Goal: Task Accomplishment & Management: Complete application form

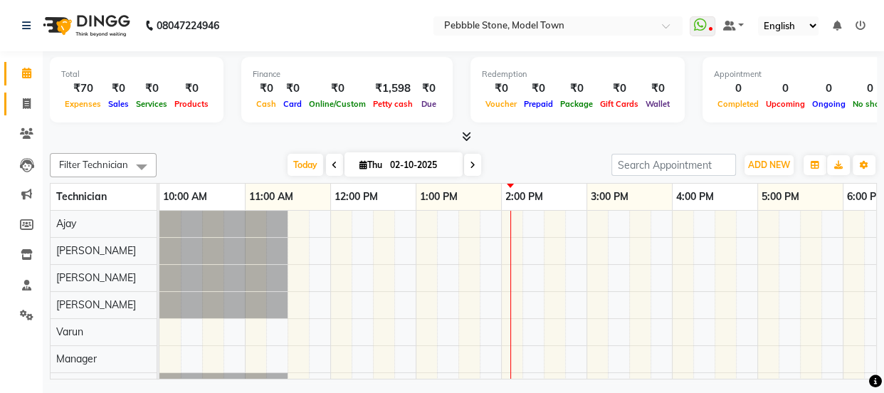
click at [23, 101] on icon at bounding box center [27, 103] width 8 height 11
select select "service"
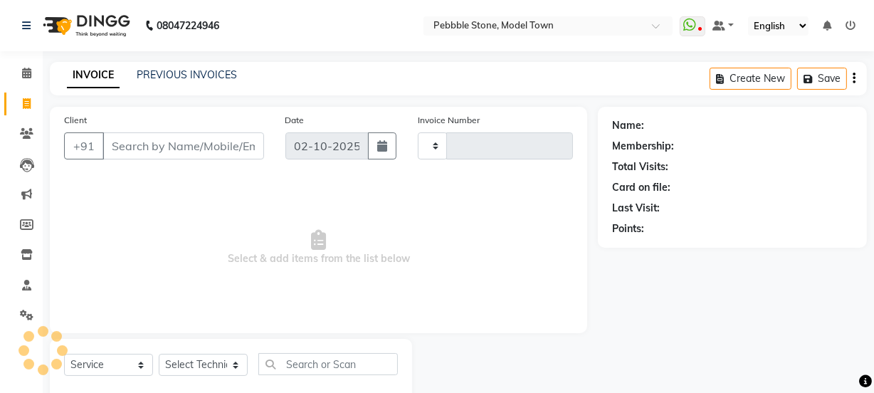
type input "0313"
select select "8684"
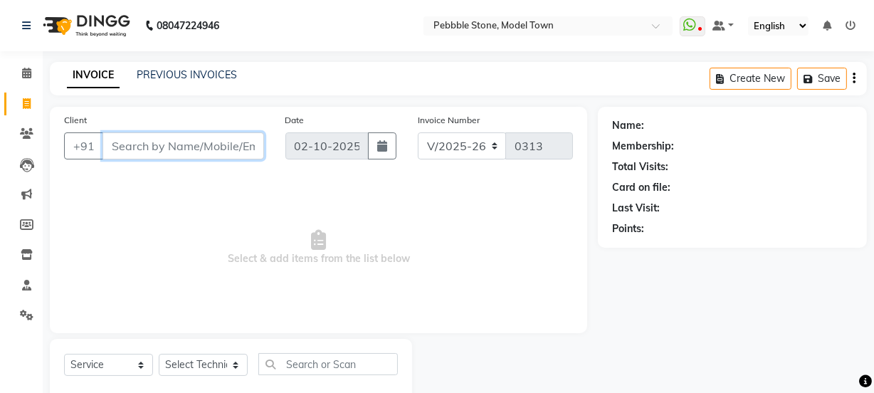
click at [142, 146] on input "Client" at bounding box center [184, 145] width 162 height 27
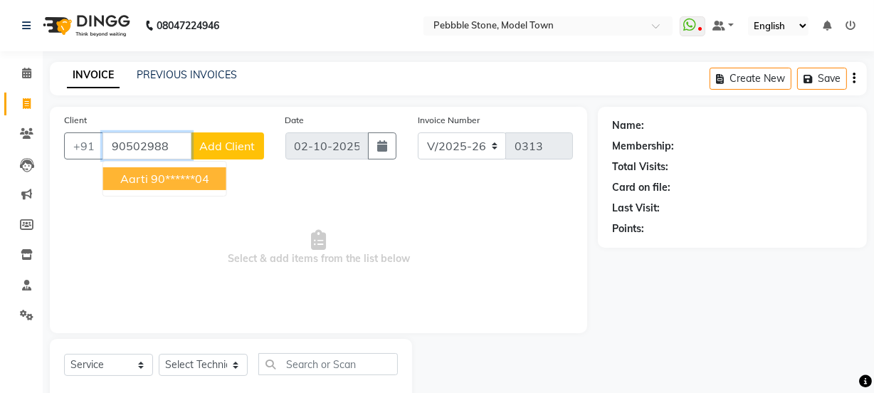
click at [159, 179] on ngb-highlight "90******04" at bounding box center [180, 179] width 58 height 14
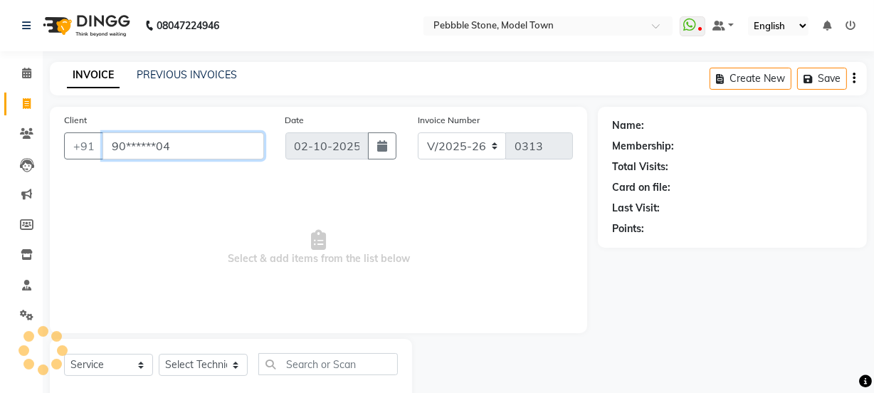
type input "90******04"
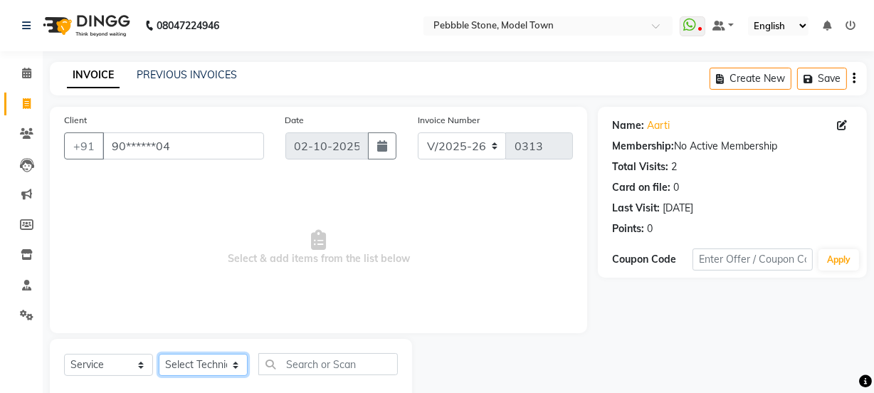
click at [189, 363] on select "Select Technician Ajay amit [PERSON_NAME] Manager [PERSON_NAME]" at bounding box center [203, 365] width 89 height 22
select select "87627"
click at [159, 354] on select "Select Technician Ajay amit [PERSON_NAME] Manager [PERSON_NAME]" at bounding box center [203, 365] width 89 height 22
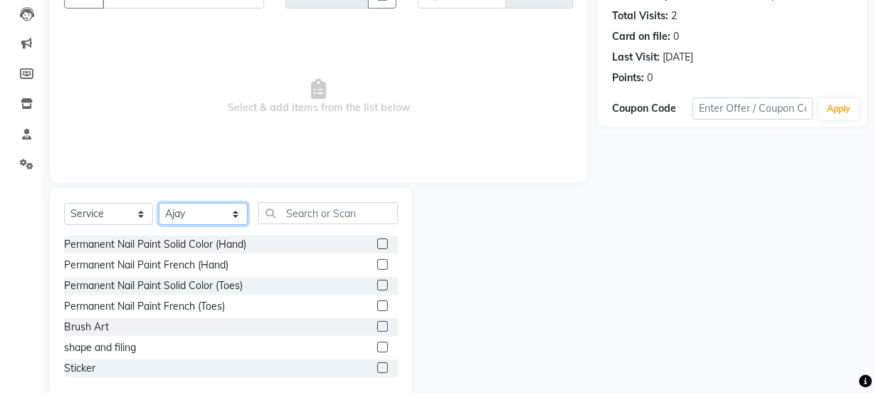
scroll to position [178, 0]
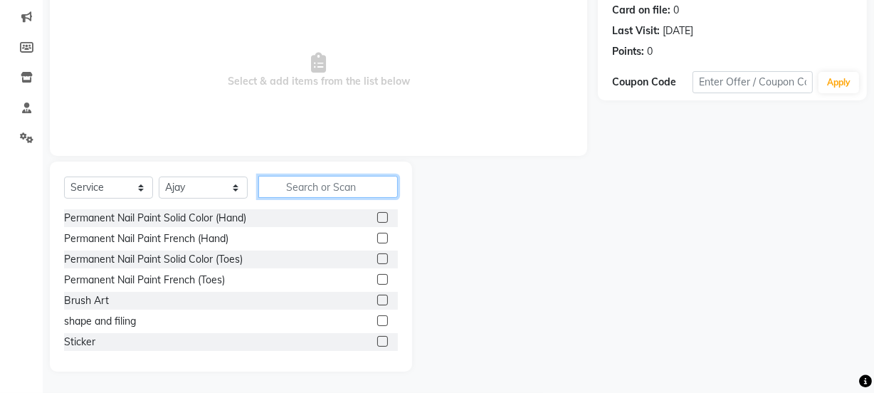
click at [298, 190] on input "text" at bounding box center [328, 187] width 140 height 22
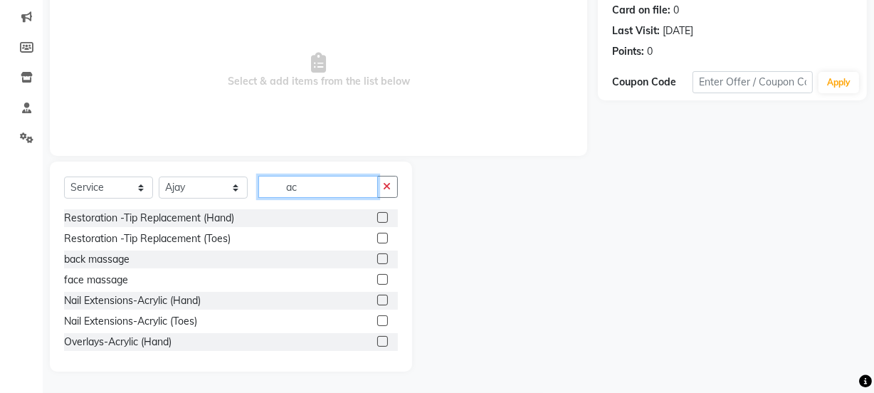
type input "ac"
click at [377, 298] on label at bounding box center [382, 300] width 11 height 11
click at [377, 298] on input "checkbox" at bounding box center [381, 300] width 9 height 9
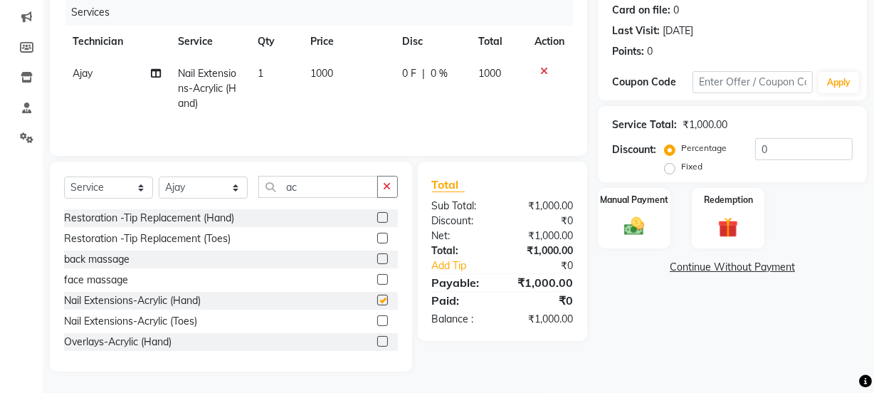
checkbox input "false"
click at [308, 187] on input "ac" at bounding box center [318, 187] width 120 height 22
type input "a"
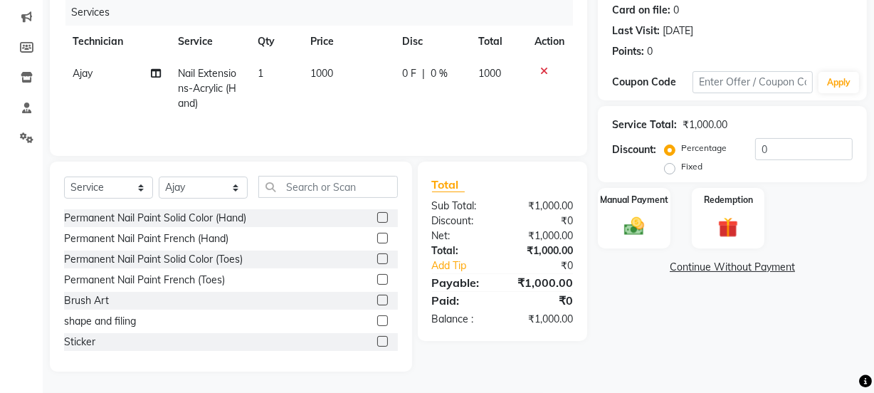
click at [377, 238] on label at bounding box center [382, 238] width 11 height 11
click at [377, 238] on input "checkbox" at bounding box center [381, 238] width 9 height 9
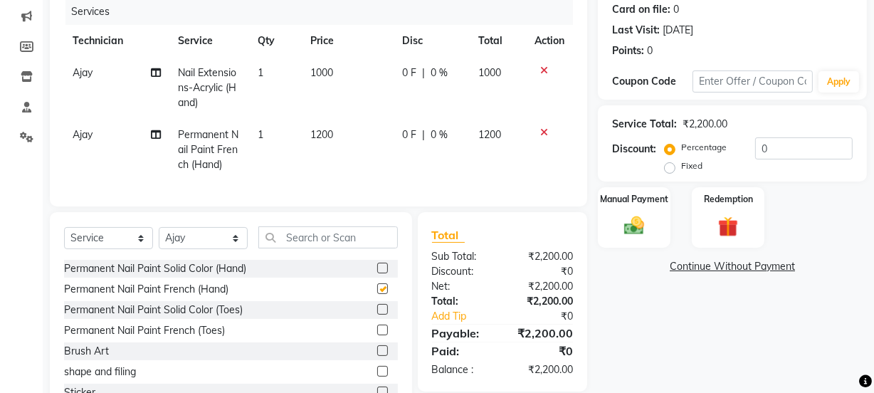
checkbox input "false"
click at [318, 249] on input "text" at bounding box center [328, 237] width 140 height 22
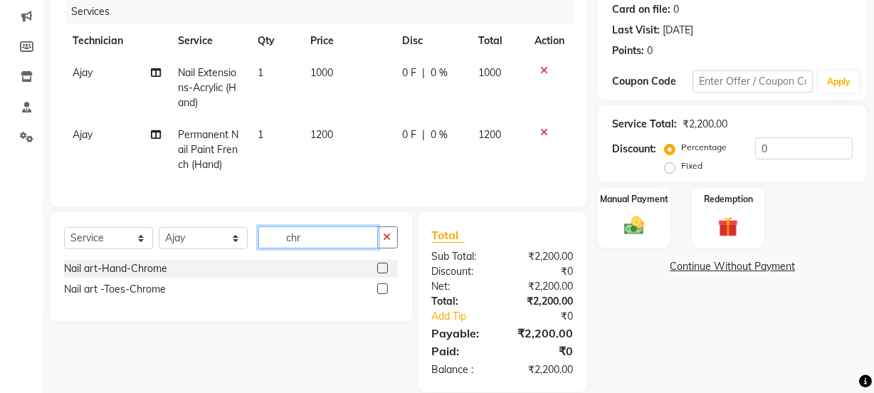
type input "chr"
click at [382, 273] on label at bounding box center [382, 268] width 11 height 11
click at [382, 273] on input "checkbox" at bounding box center [381, 268] width 9 height 9
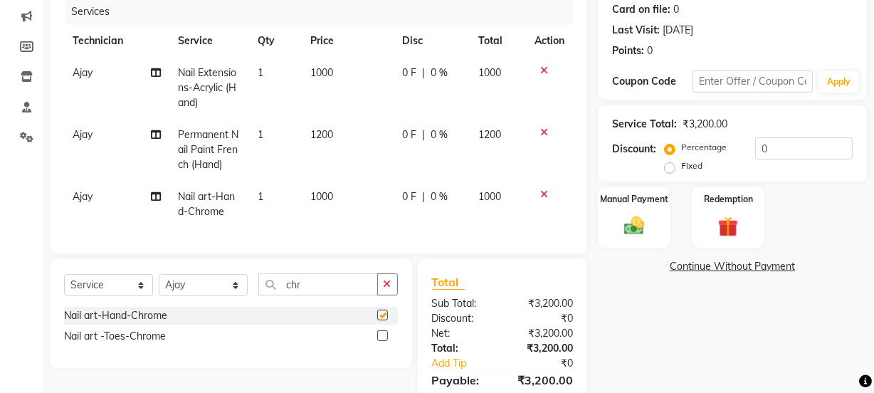
checkbox input "false"
click at [409, 197] on span "0 F" at bounding box center [409, 196] width 14 height 15
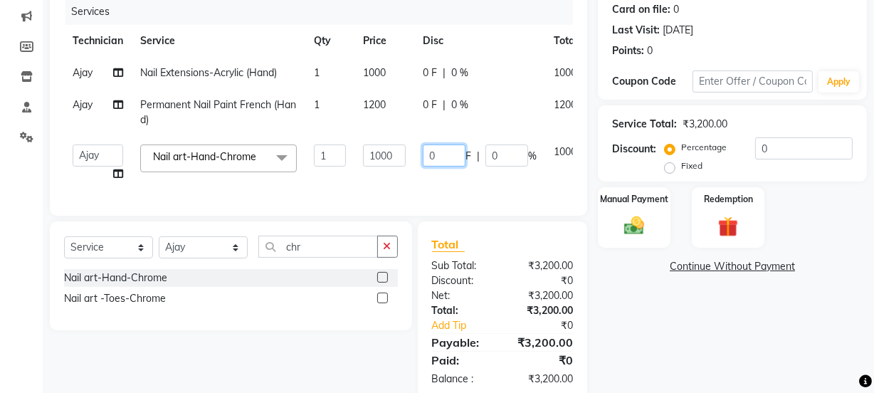
click at [454, 155] on input "0" at bounding box center [444, 156] width 43 height 22
type input "0500"
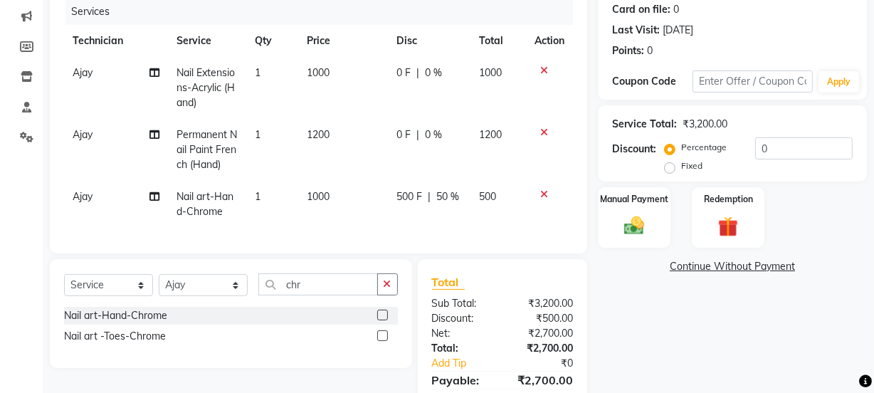
click at [434, 174] on tbody "Ajay Nail Extensions-Acrylic (Hand) 1 1000 0 F | 0 % 1000 Ajay Permanent Nail P…" at bounding box center [318, 142] width 509 height 171
click at [399, 73] on span "0 F" at bounding box center [404, 73] width 14 height 15
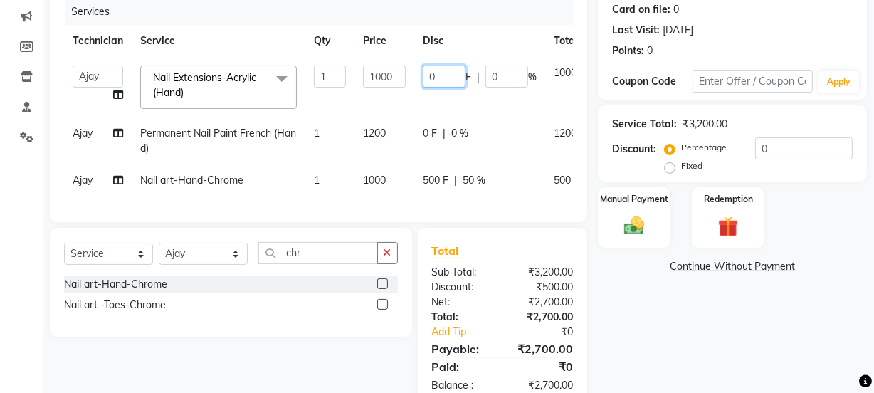
click at [448, 76] on input "0" at bounding box center [444, 77] width 43 height 22
type input "0250"
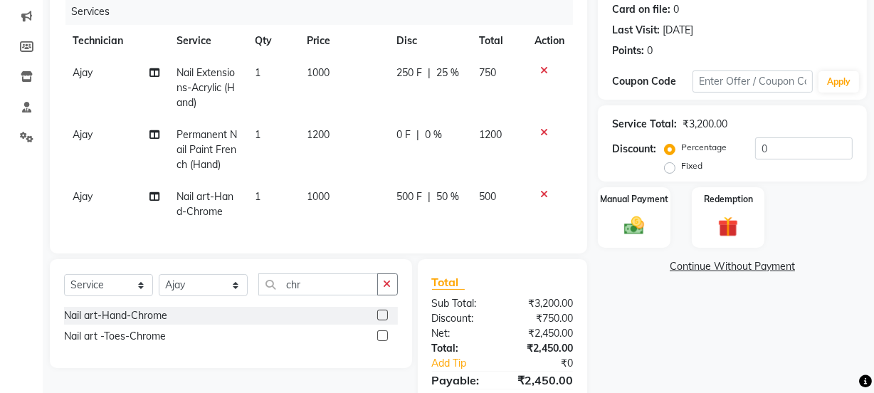
click at [427, 95] on td "250 F | 25 %" at bounding box center [429, 88] width 83 height 62
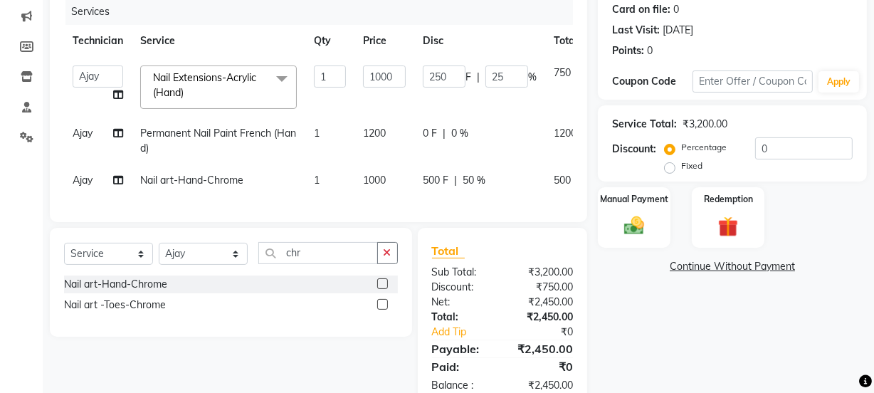
click at [433, 134] on span "0 F" at bounding box center [430, 133] width 14 height 15
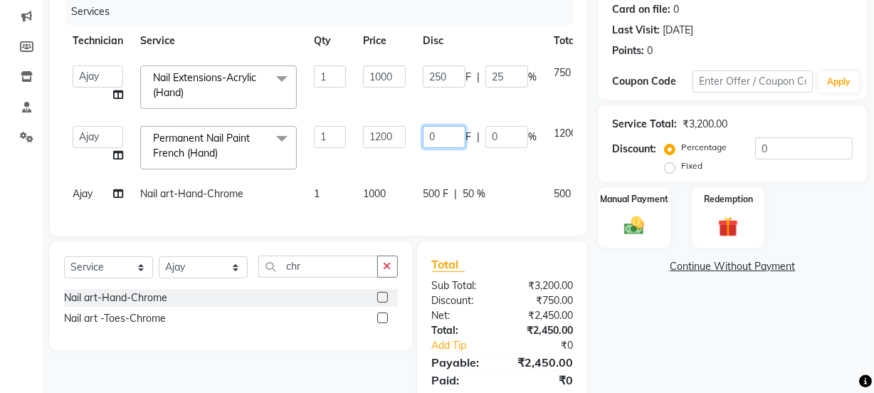
click at [443, 135] on input "0" at bounding box center [444, 137] width 43 height 22
type input "0250"
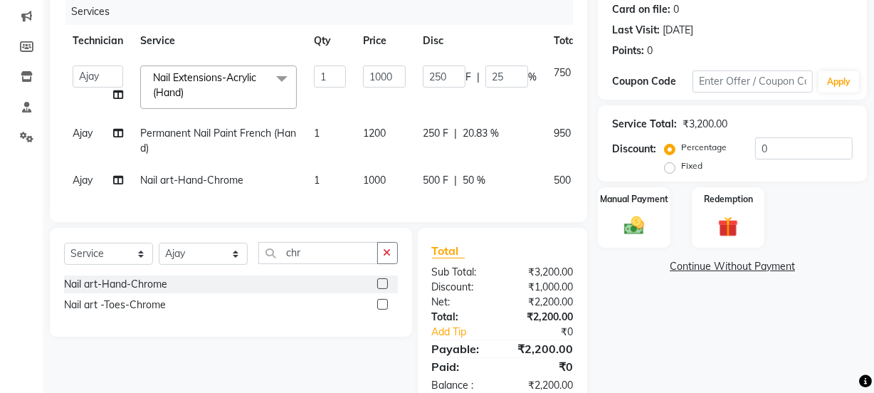
click at [425, 159] on td "250 F | 20.83 %" at bounding box center [479, 140] width 131 height 47
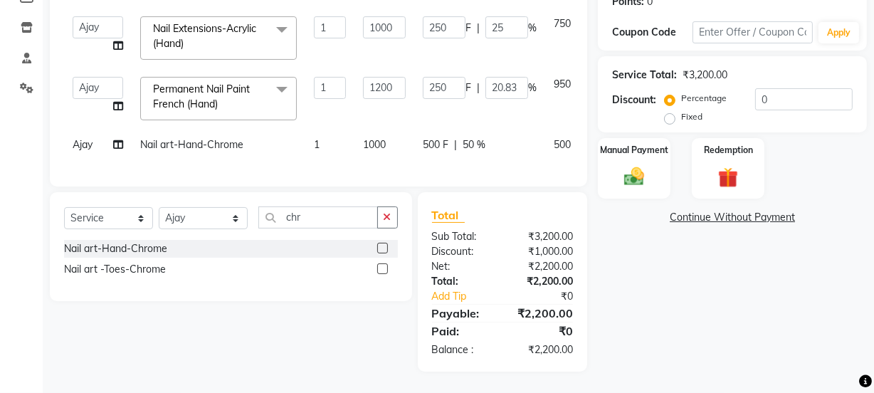
scroll to position [236, 0]
click at [649, 168] on img at bounding box center [634, 176] width 34 height 24
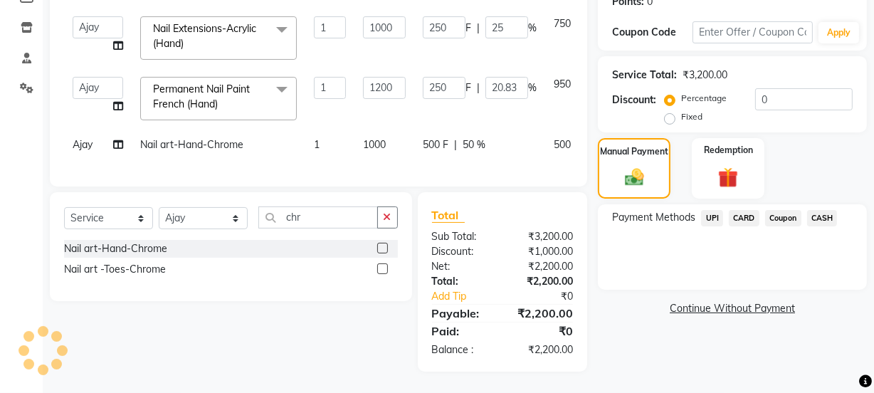
click at [824, 210] on span "CASH" at bounding box center [822, 218] width 31 height 16
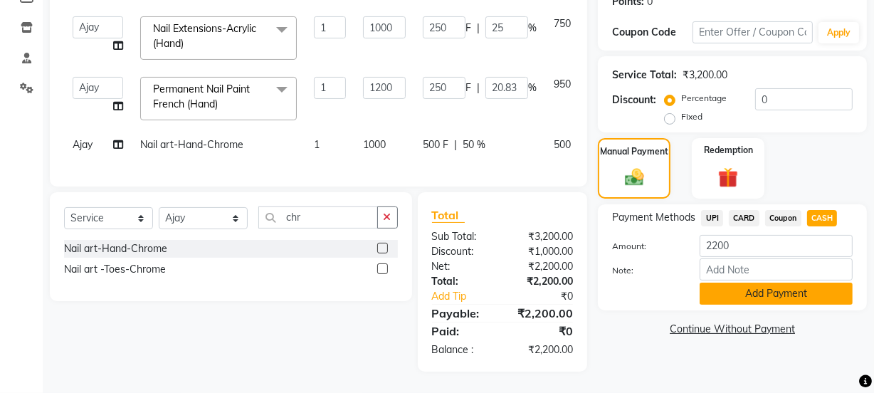
click at [765, 283] on button "Add Payment" at bounding box center [776, 294] width 153 height 22
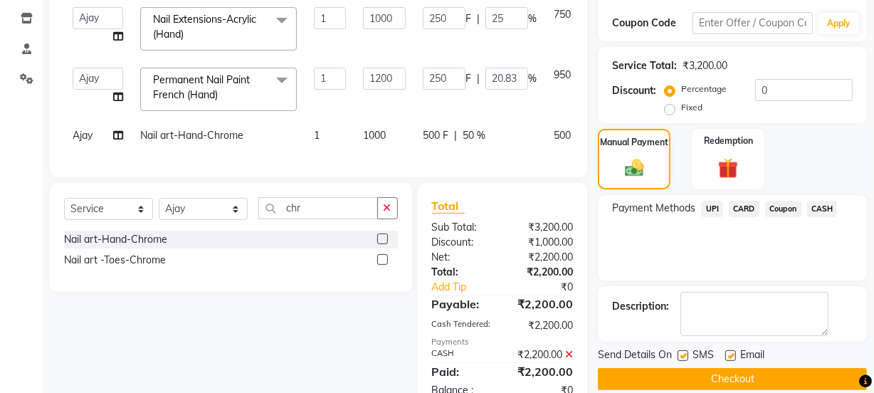
click at [719, 373] on button "Checkout" at bounding box center [732, 379] width 269 height 22
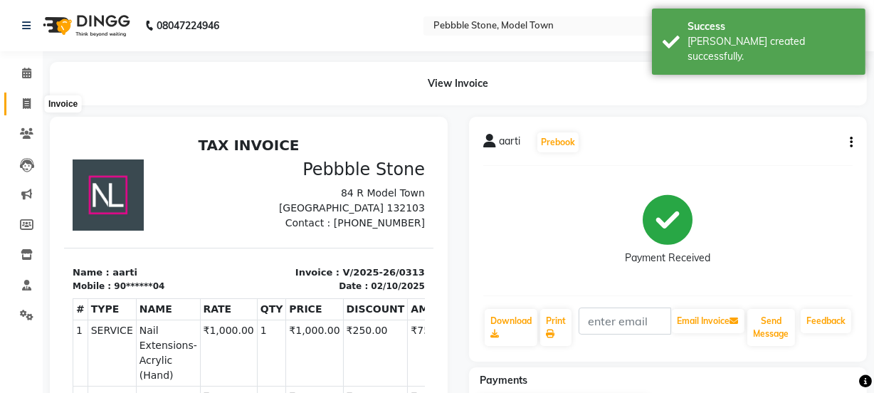
click at [26, 100] on icon at bounding box center [27, 103] width 8 height 11
select select "service"
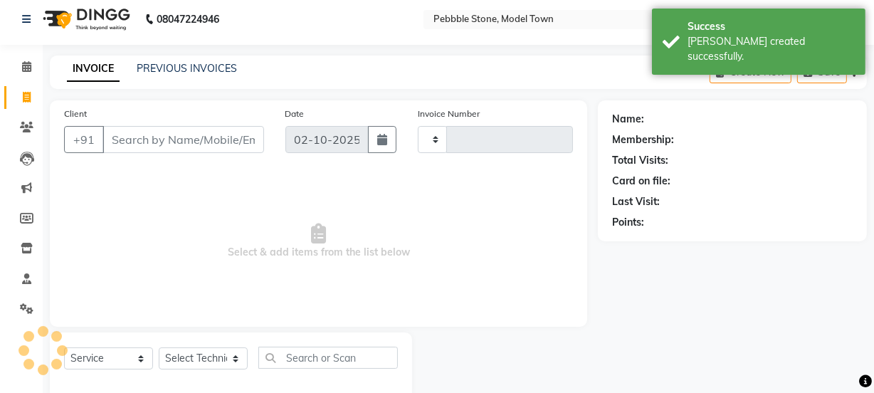
type input "0314"
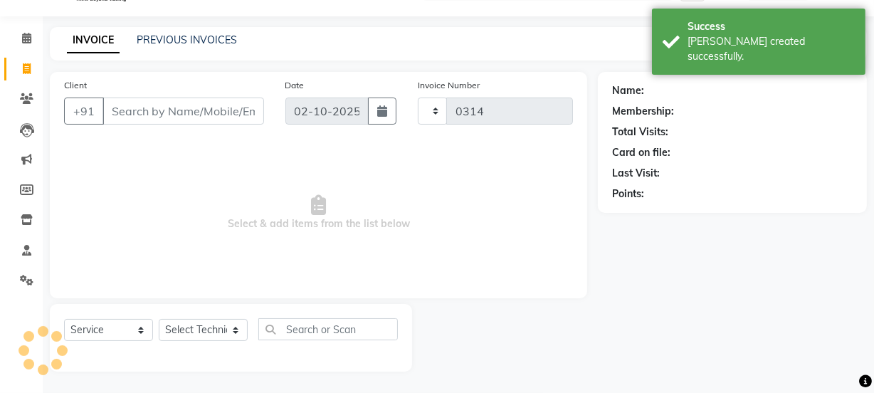
select select "8684"
click at [163, 112] on input "Client" at bounding box center [184, 111] width 162 height 27
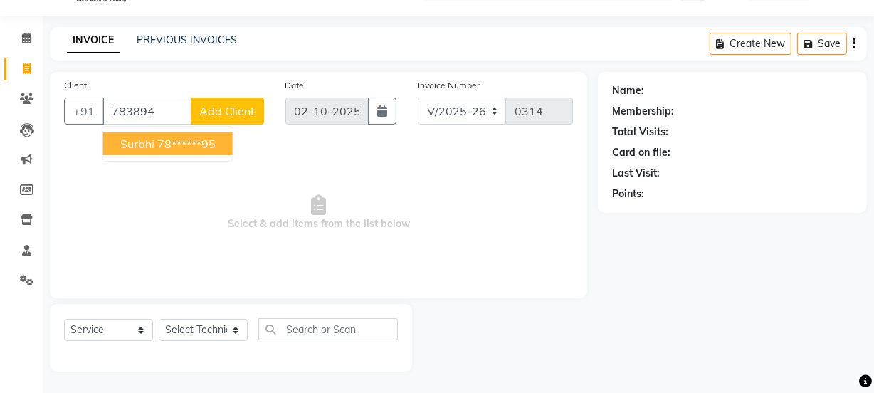
click at [177, 132] on button "[PERSON_NAME] 78******95" at bounding box center [168, 143] width 130 height 23
type input "78******95"
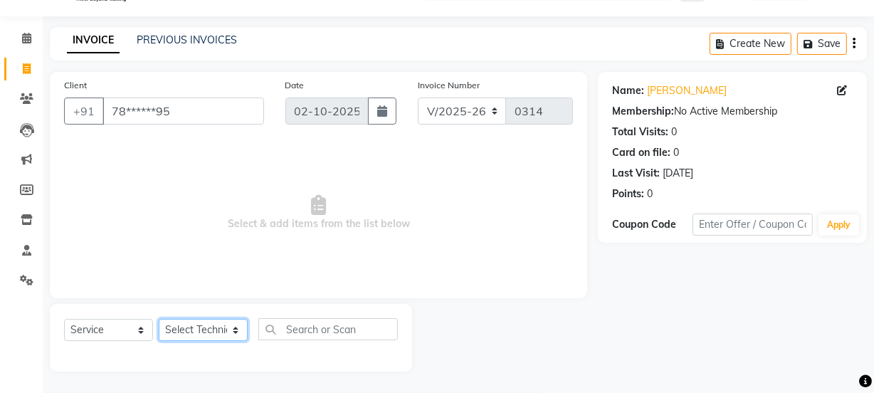
click at [193, 327] on select "Select Technician Ajay amit [PERSON_NAME] Manager [PERSON_NAME]" at bounding box center [203, 330] width 89 height 22
select select "90515"
click at [159, 319] on select "Select Technician Ajay amit [PERSON_NAME] Manager [PERSON_NAME]" at bounding box center [203, 330] width 89 height 22
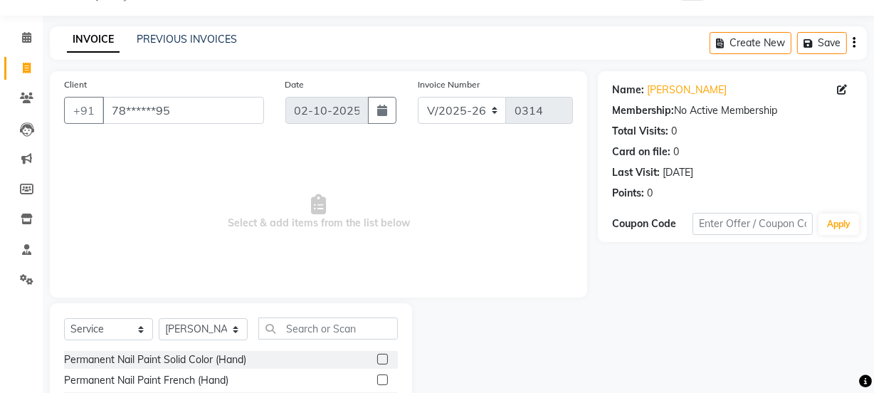
click at [377, 357] on label at bounding box center [382, 359] width 11 height 11
click at [377, 357] on input "checkbox" at bounding box center [381, 359] width 9 height 9
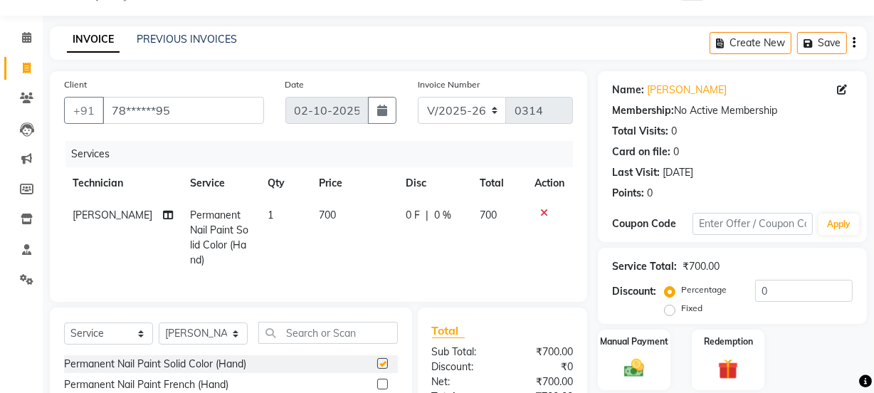
checkbox input "false"
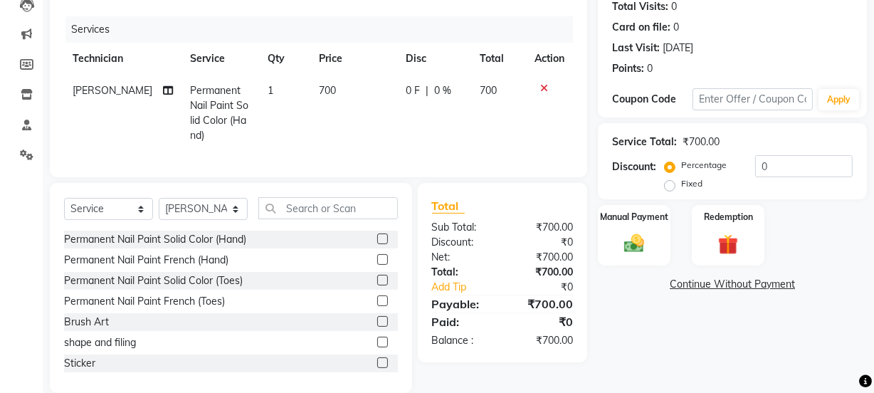
scroll to position [192, 0]
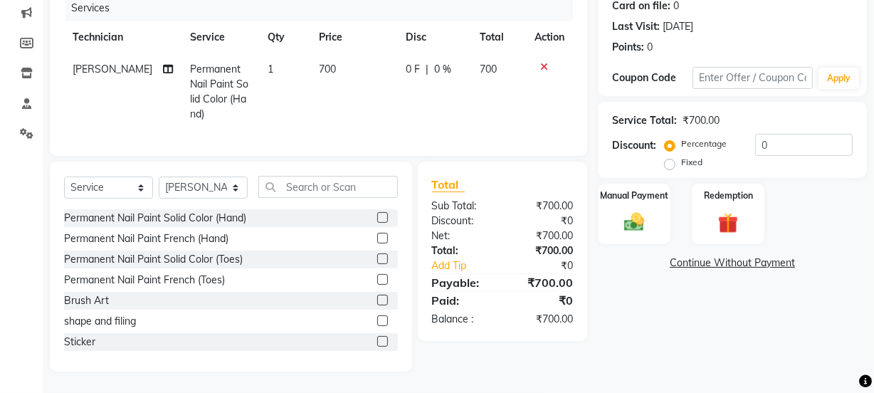
click at [377, 236] on label at bounding box center [382, 238] width 11 height 11
click at [377, 236] on input "checkbox" at bounding box center [381, 238] width 9 height 9
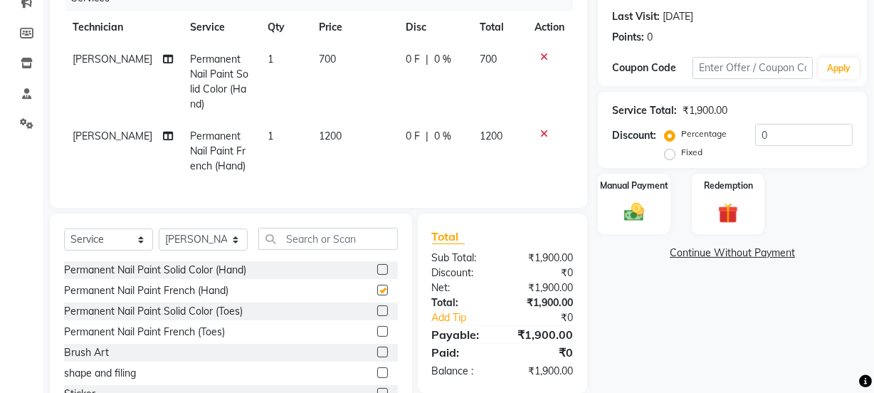
checkbox input "false"
click at [543, 55] on icon at bounding box center [544, 57] width 8 height 10
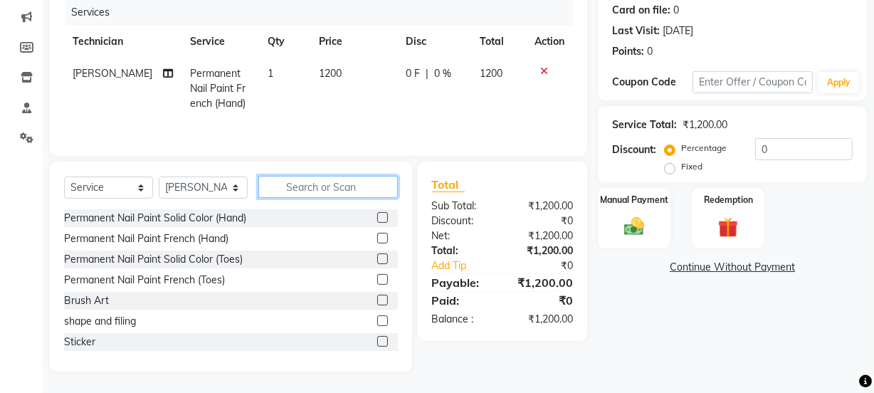
click at [298, 186] on input "text" at bounding box center [328, 187] width 140 height 22
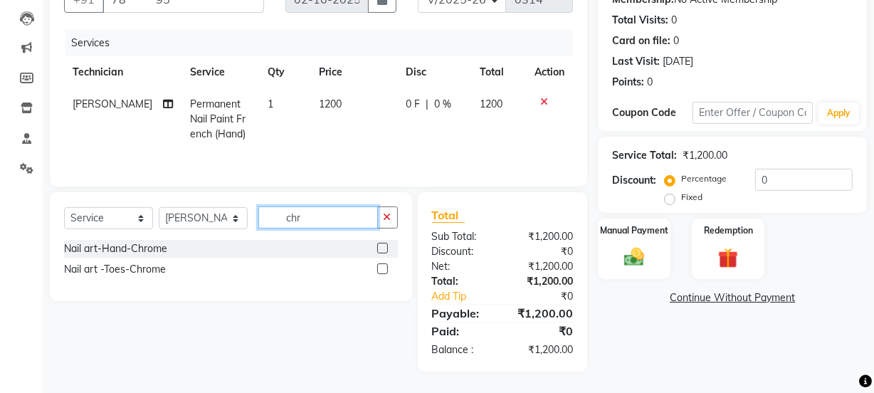
scroll to position [147, 0]
type input "chr"
click at [380, 245] on label at bounding box center [382, 248] width 11 height 11
click at [380, 245] on input "checkbox" at bounding box center [381, 248] width 9 height 9
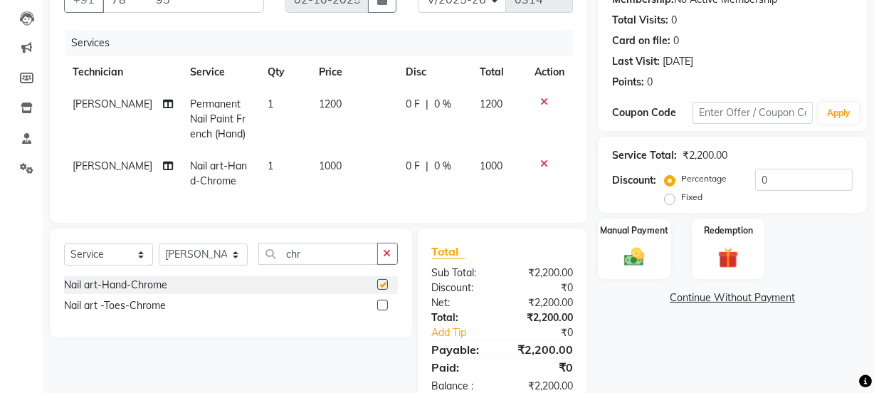
checkbox input "false"
